Goal: Check status: Check status

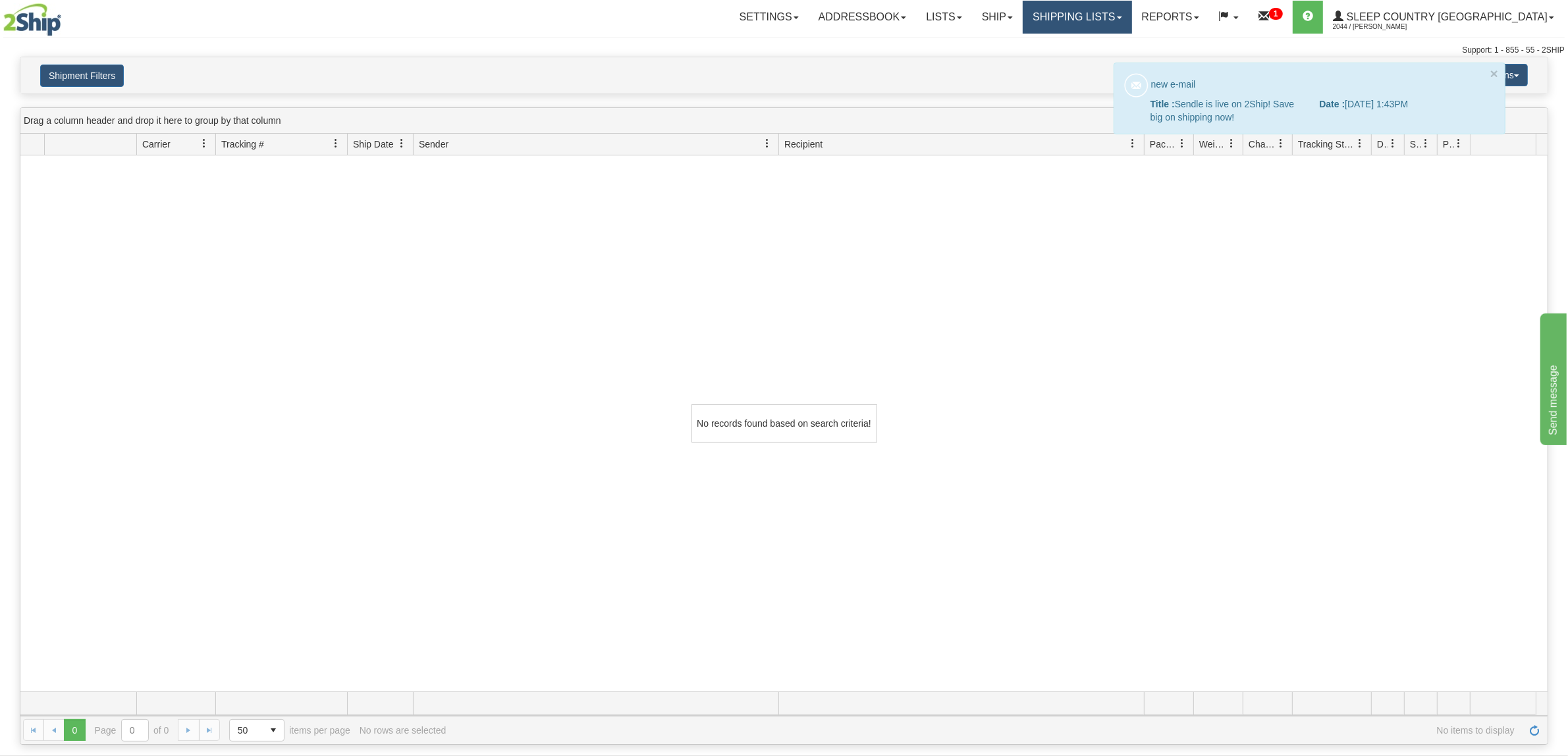
click at [1131, 23] on link "Shipping lists" at bounding box center [1077, 17] width 109 height 33
click at [1097, 60] on span "Search Shipment History" at bounding box center [1067, 64] width 102 height 11
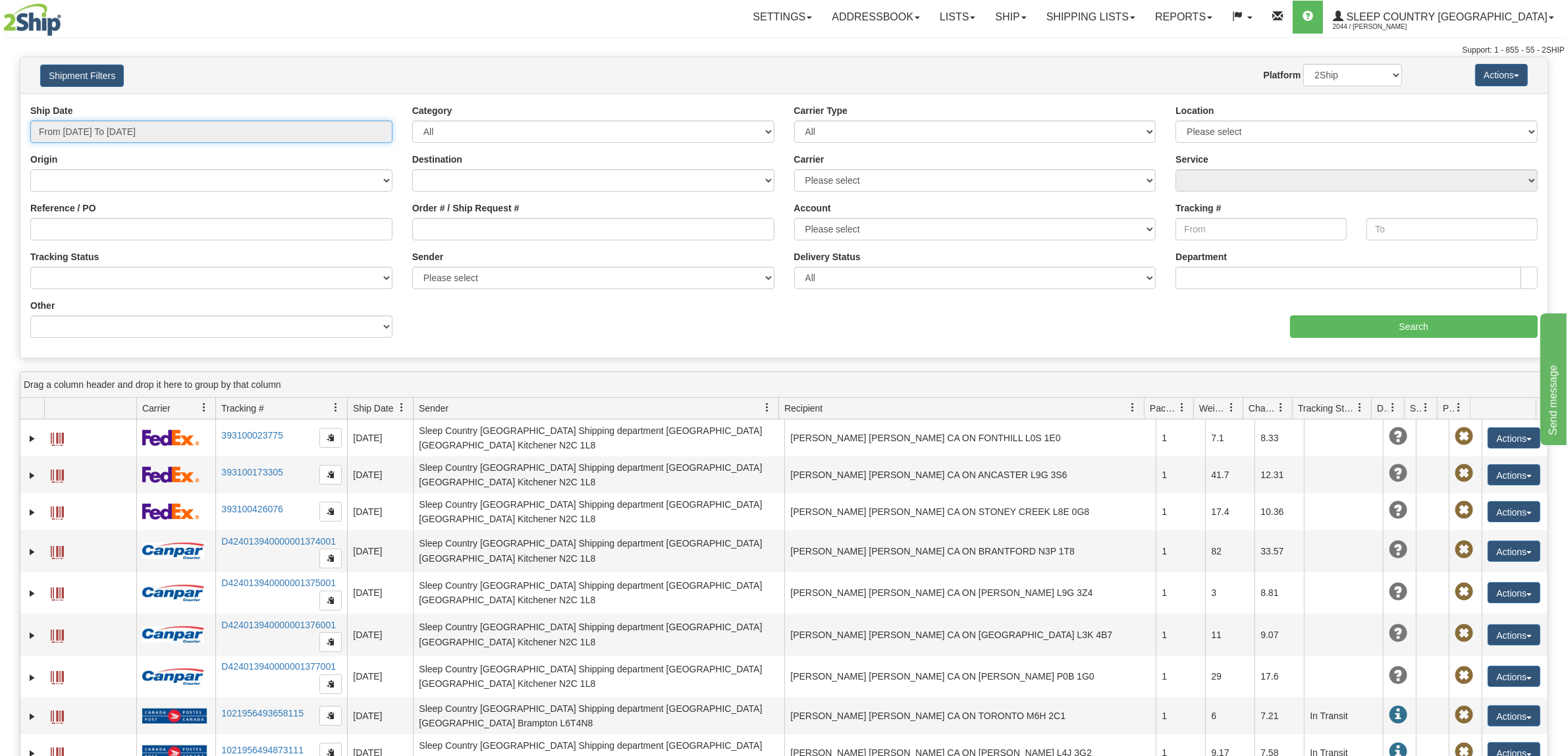
click at [221, 126] on input "From [DATE] To [DATE]" at bounding box center [211, 132] width 362 height 23
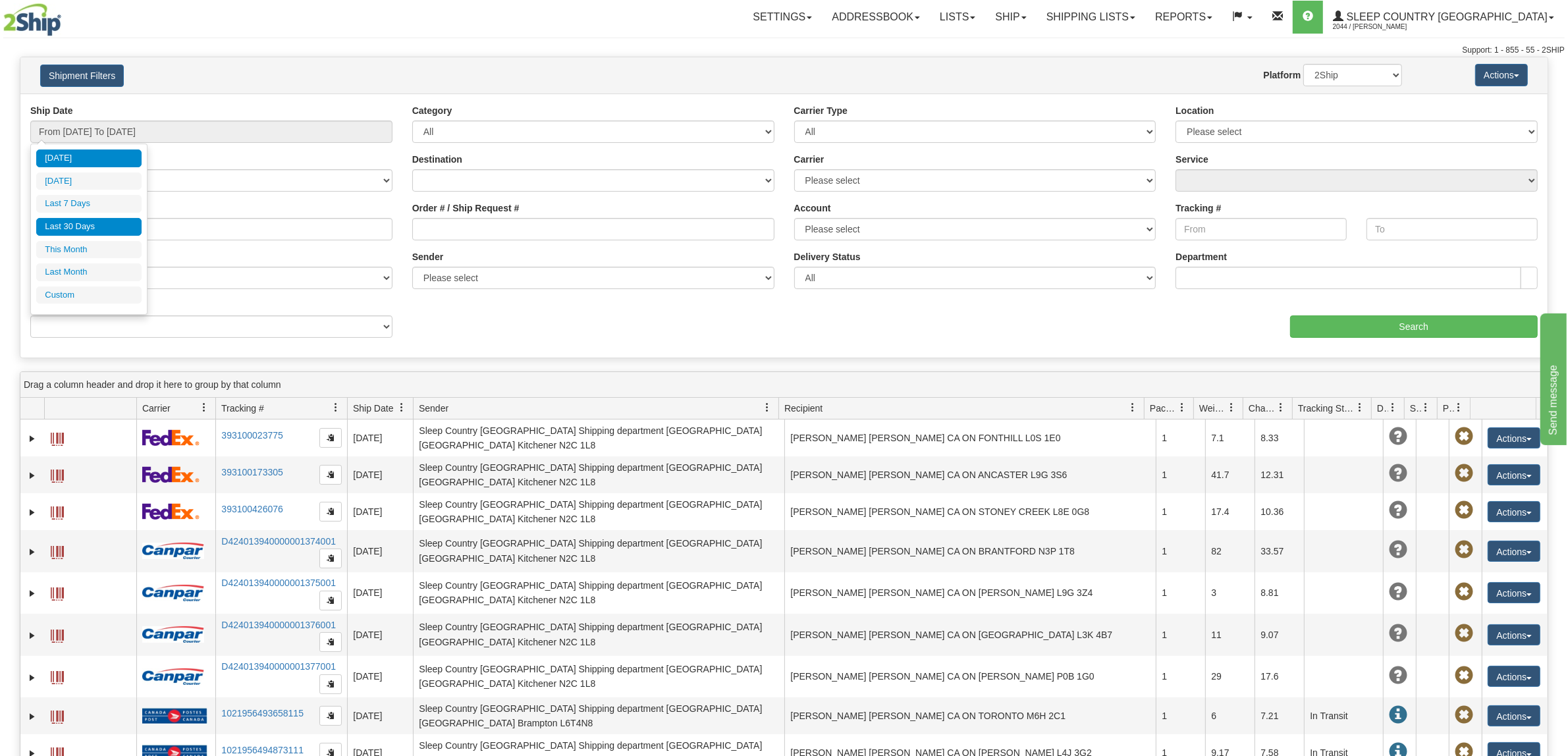
click at [100, 221] on li "Last 30 Days" at bounding box center [89, 227] width 106 height 18
type input "From [DATE] To [DATE]"
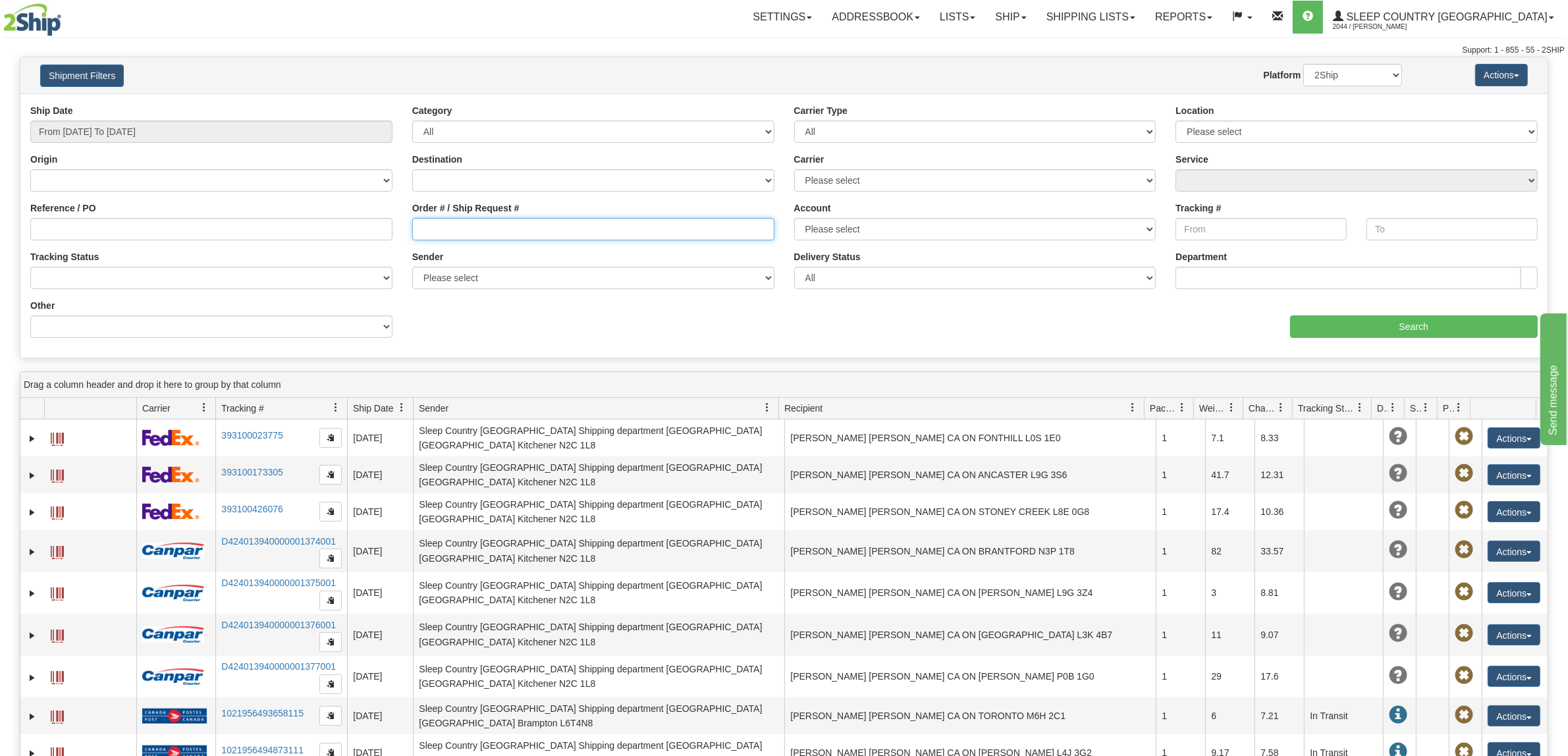
click at [509, 225] on input "Order # / Ship Request #" at bounding box center [593, 229] width 362 height 23
paste input "9000I058589"
click at [1463, 330] on input "Search" at bounding box center [1414, 327] width 249 height 23
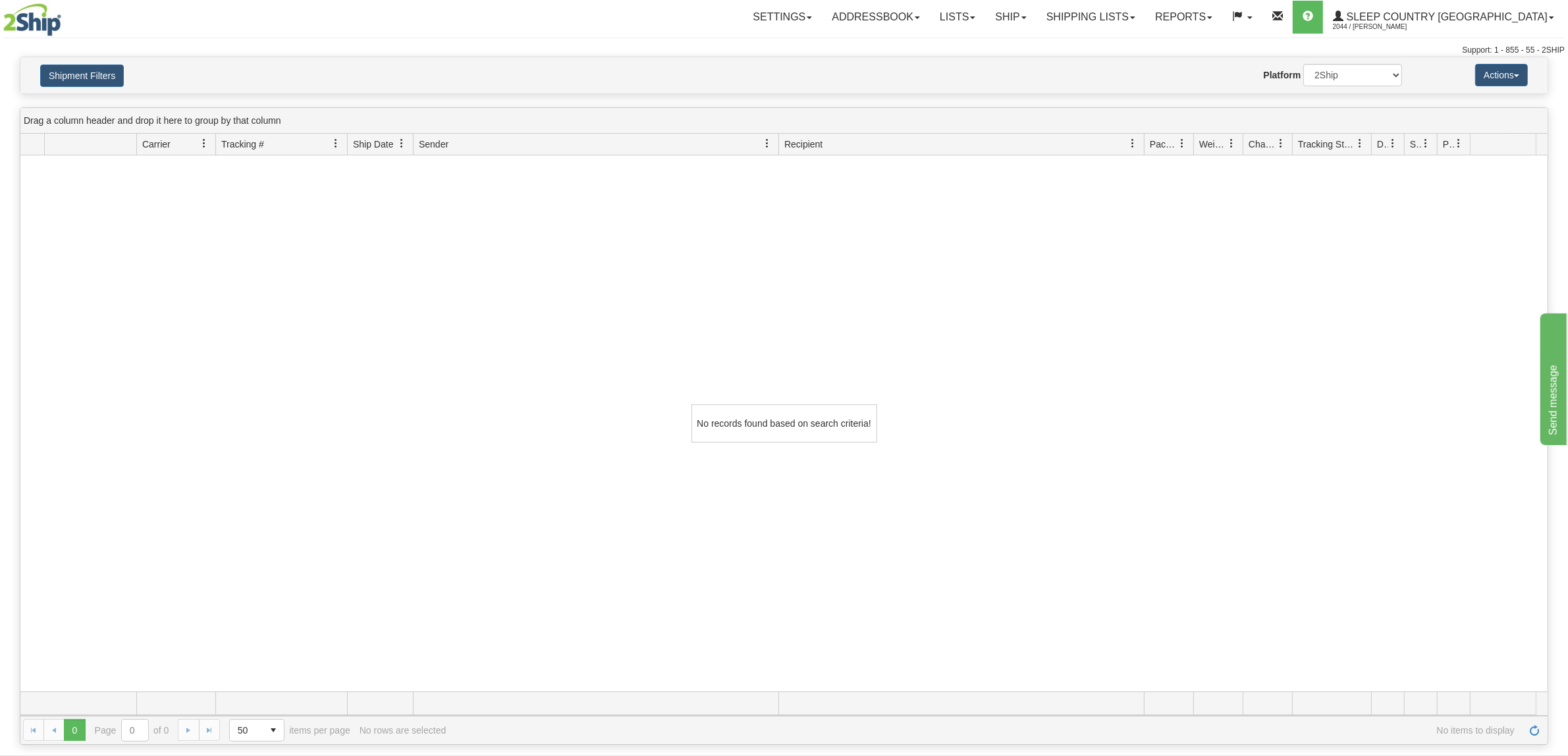
click at [100, 92] on div "Shipment Filters Website Agent Nothing selected Client User Platform 2Ship Impo…" at bounding box center [784, 76] width 1527 height 36
click at [106, 74] on button "Shipment Filters" at bounding box center [82, 76] width 84 height 23
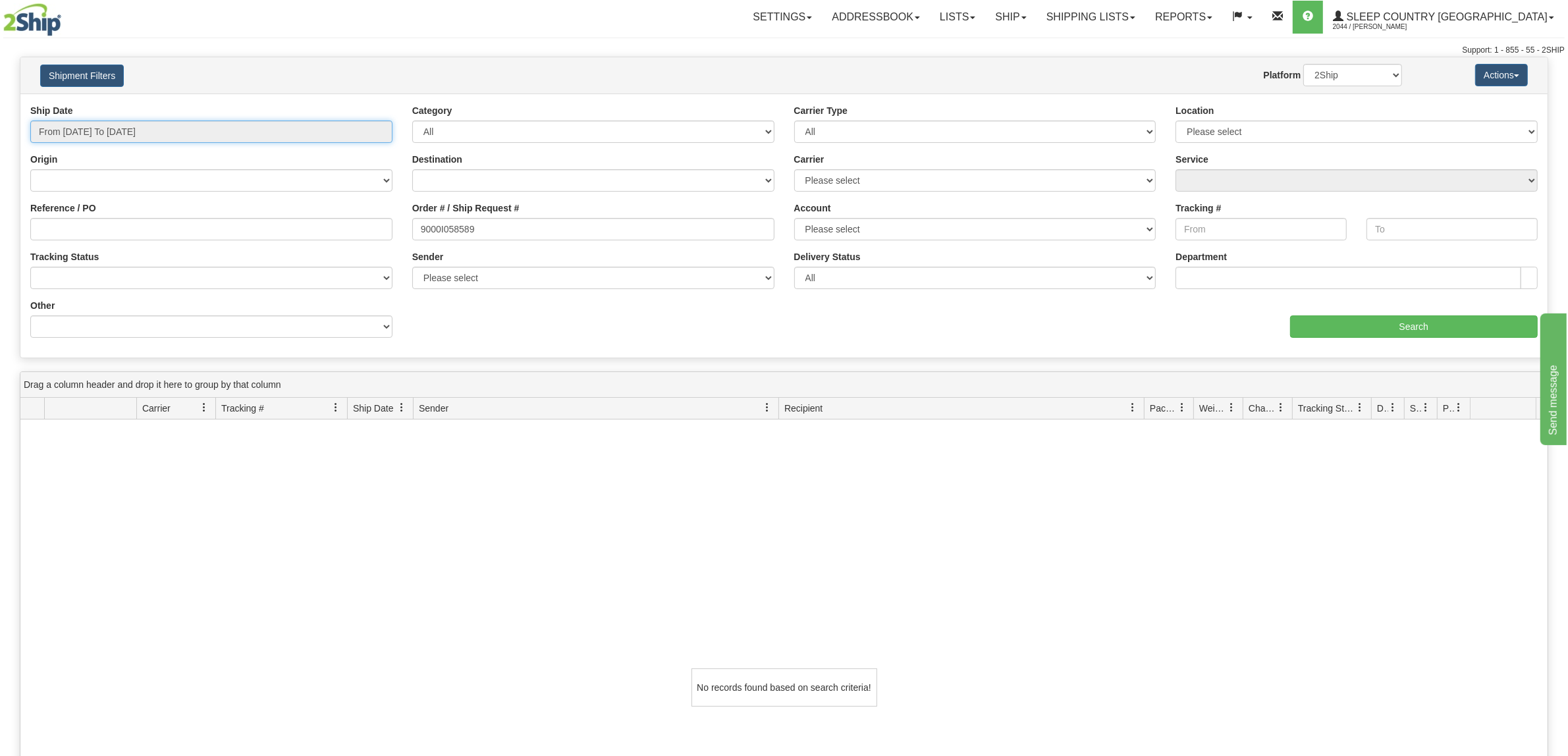
click at [225, 126] on input "From [DATE] To [DATE]" at bounding box center [211, 132] width 362 height 23
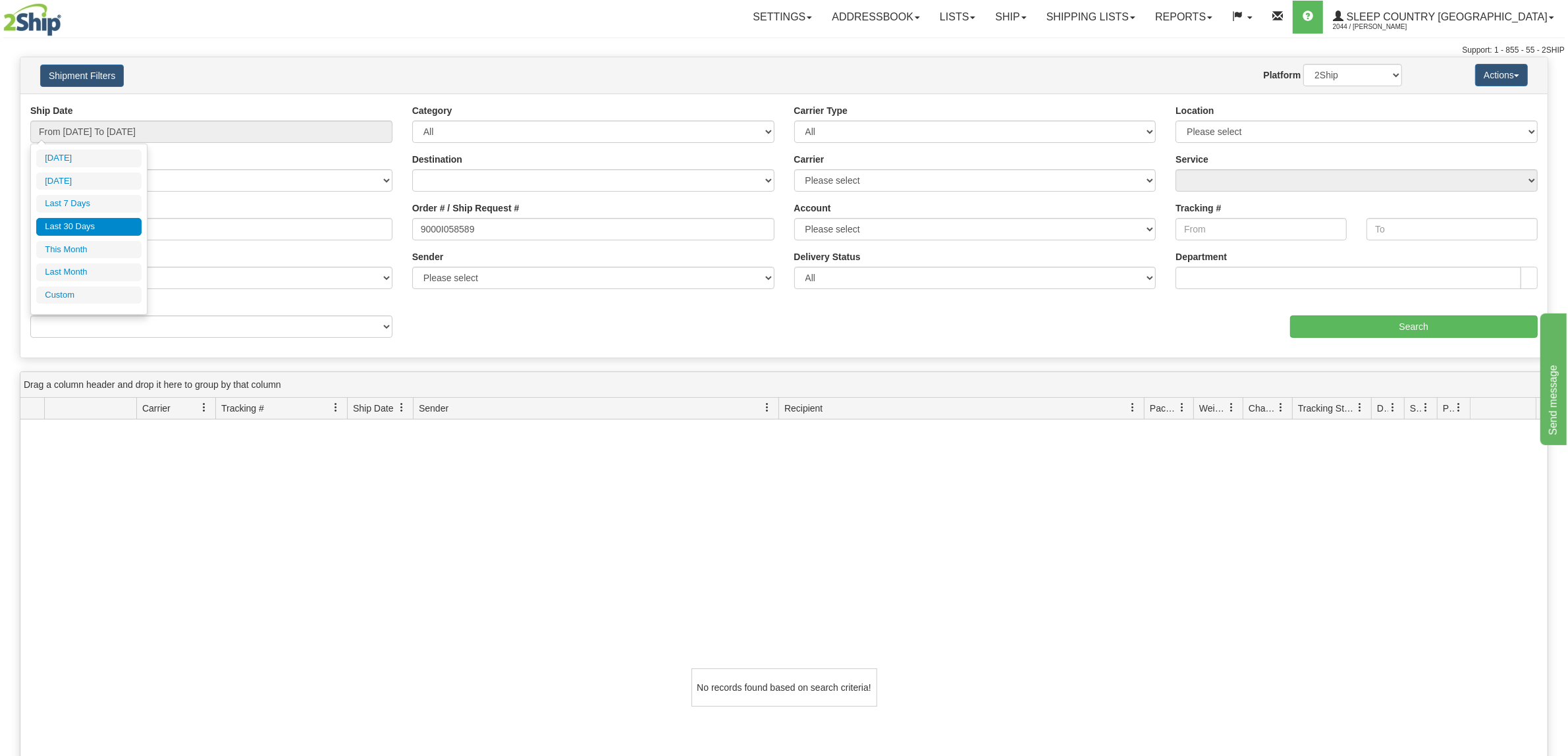
click at [96, 235] on li "Last 30 Days" at bounding box center [89, 227] width 106 height 18
drag, startPoint x: 516, startPoint y: 223, endPoint x: 214, endPoint y: 212, distance: 302.2
click at [239, 104] on div "Reference / PO Order # / Ship Request # 9000I058589 Account Please select Purol…" at bounding box center [784, 104] width 1527 height 0
paste input "584"
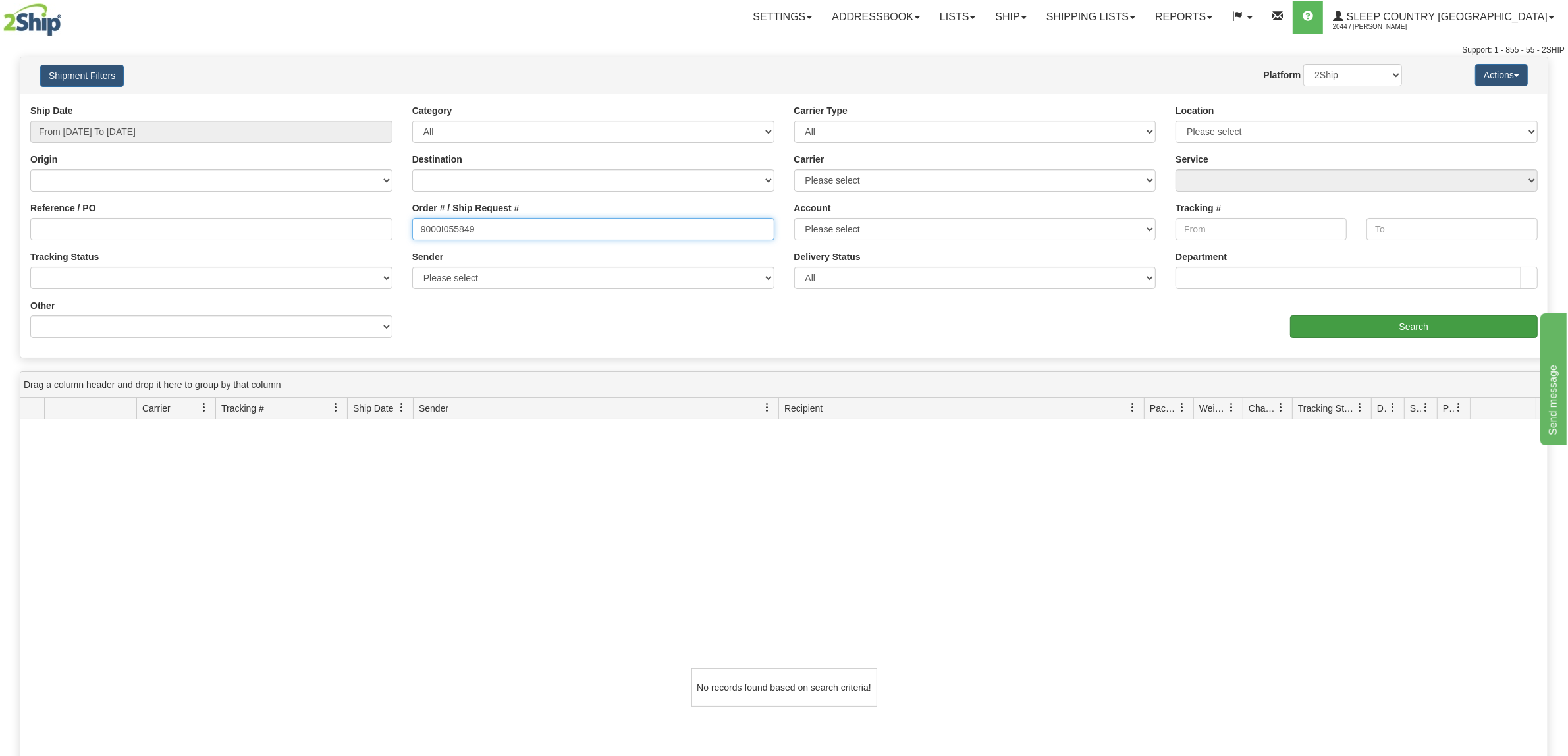
type input "9000I055849"
click at [1320, 324] on input "Search" at bounding box center [1414, 327] width 249 height 23
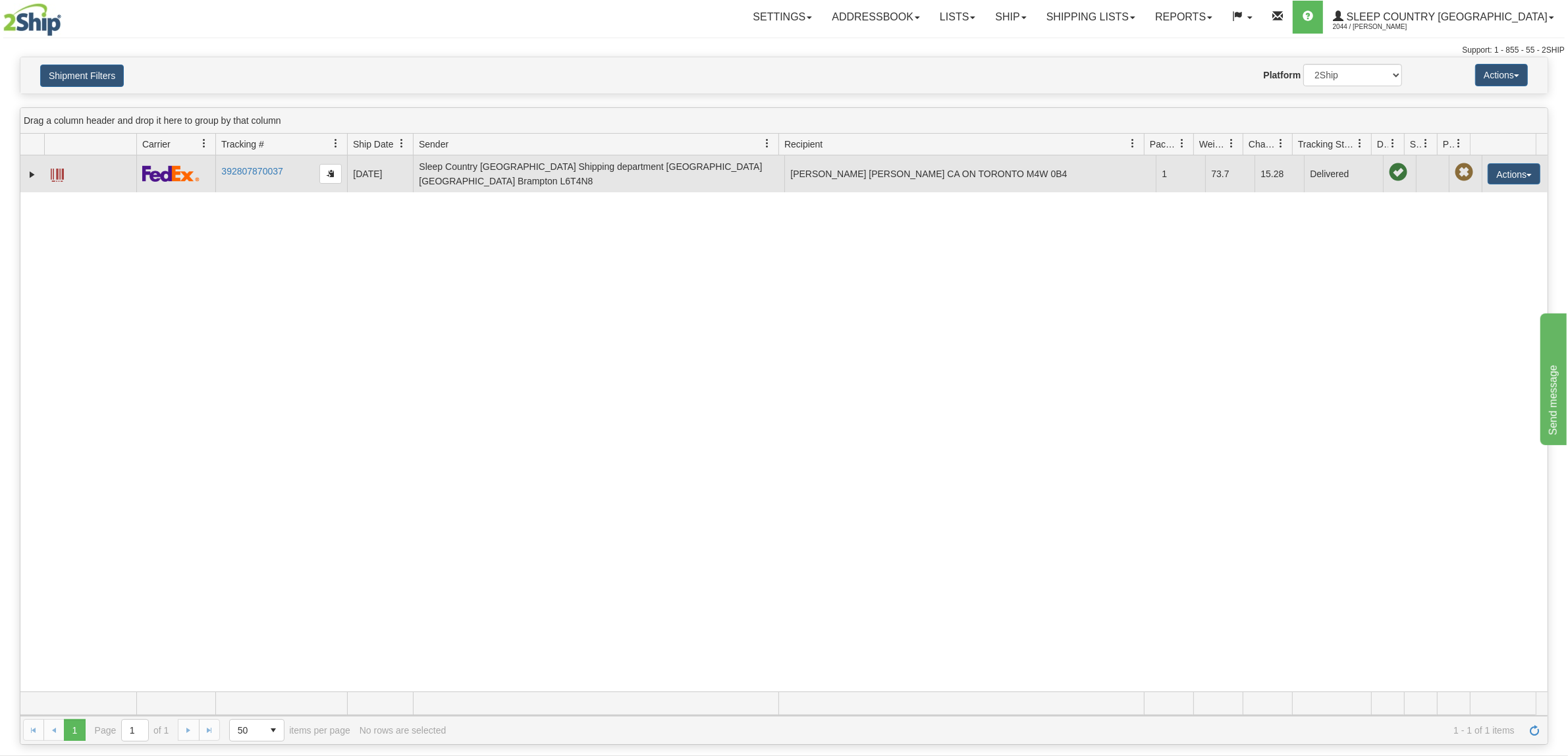
click at [288, 176] on td "392807870037" at bounding box center [281, 174] width 132 height 37
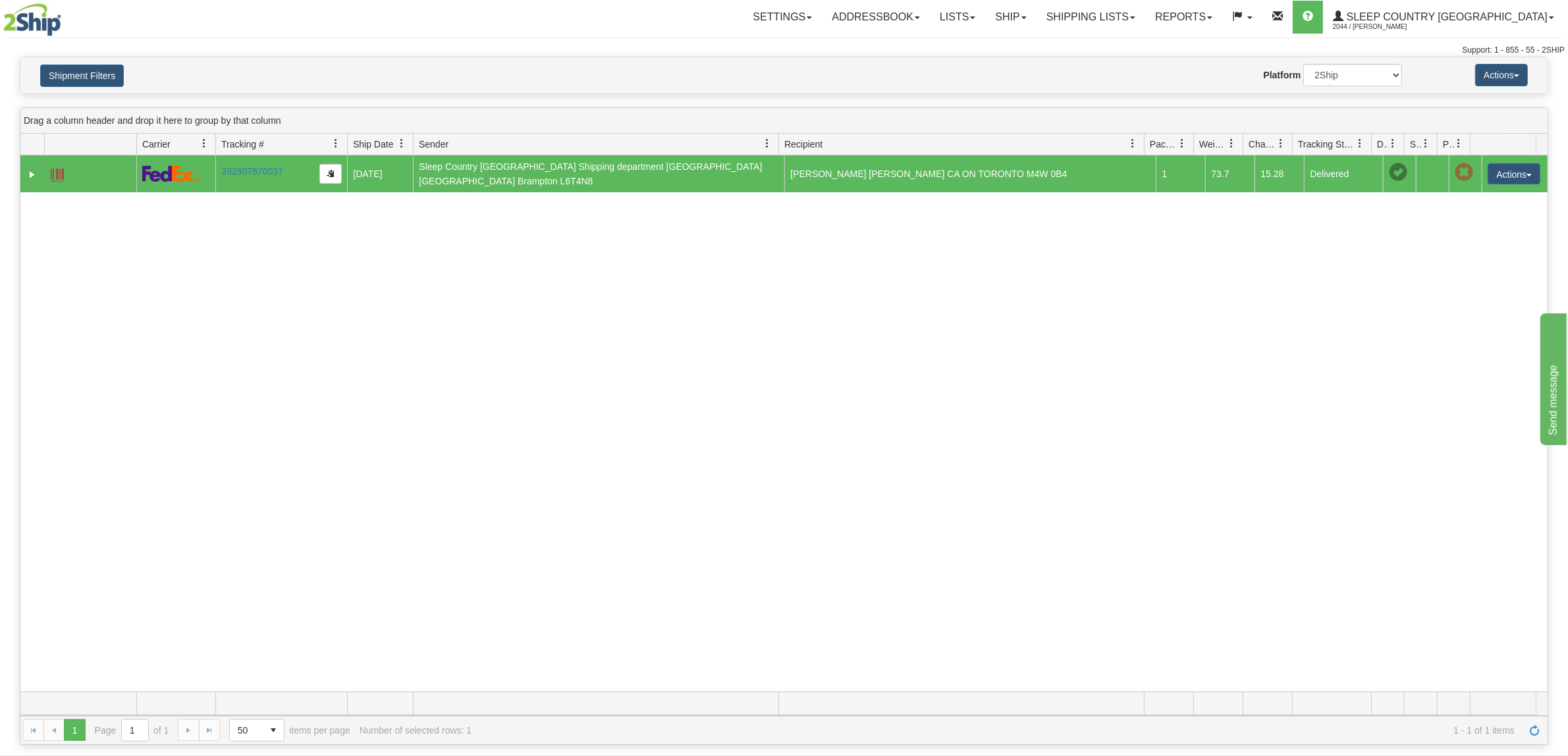
click at [288, 174] on td "392807870037" at bounding box center [281, 174] width 132 height 37
click at [271, 166] on link "392807870037" at bounding box center [252, 171] width 61 height 11
click at [277, 168] on link "392807870037" at bounding box center [252, 171] width 61 height 11
